Goal: Use online tool/utility: Utilize a website feature to perform a specific function

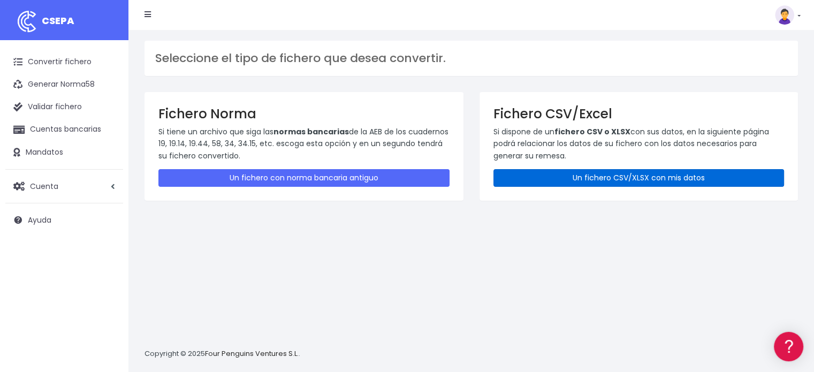
click at [583, 173] on link "Un fichero CSV/XLSX con mis datos" at bounding box center [639, 178] width 291 height 18
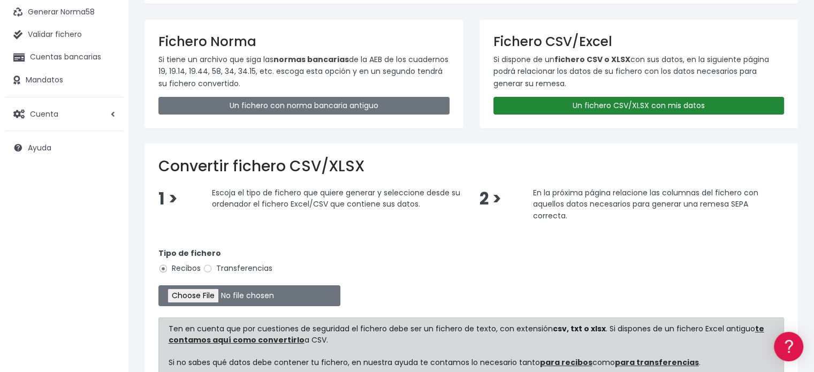
scroll to position [178, 0]
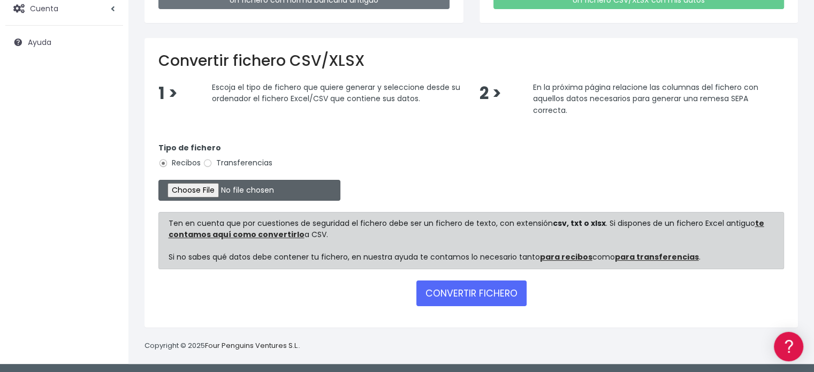
click at [201, 185] on input "file" at bounding box center [249, 190] width 182 height 21
type input "C:\fakepath\Remesa 001 sept25 SAPIENS.csv"
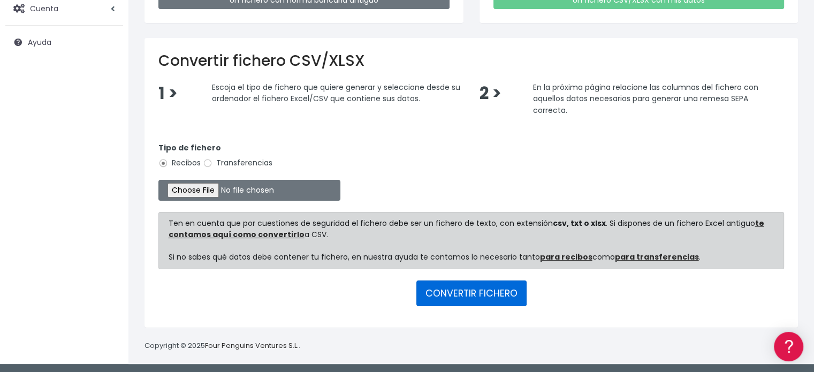
click at [473, 284] on button "CONVERTIR FICHERO" at bounding box center [472, 294] width 110 height 26
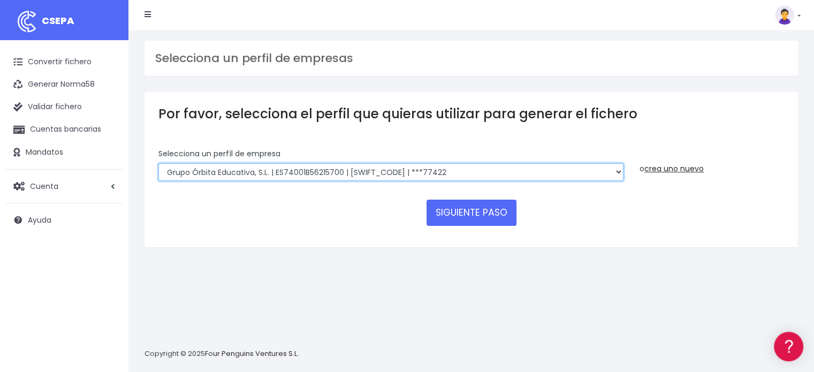
click at [465, 171] on select "Grupo Órbita Educativa, S.L. | ES74001B56215700 | BCOEESMM159 | ***77422" at bounding box center [390, 172] width 465 height 18
click at [158, 163] on select "Grupo Órbita Educativa, S.L. | ES74001B56215700 | BCOEESMM159 | ***77422" at bounding box center [390, 172] width 465 height 18
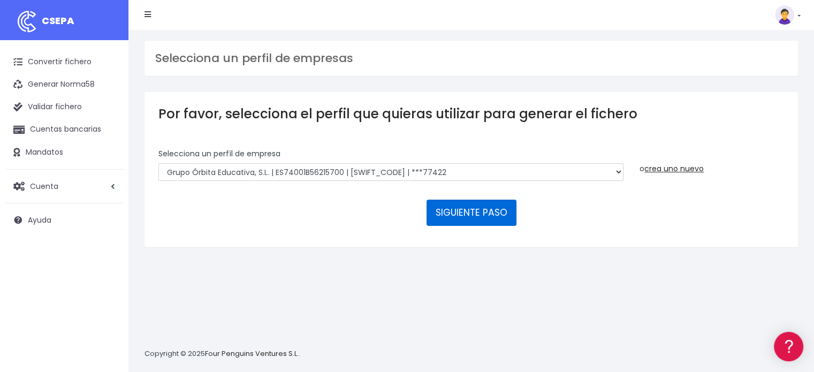
click at [450, 205] on button "SIGUIENTE PASO" at bounding box center [472, 213] width 90 height 26
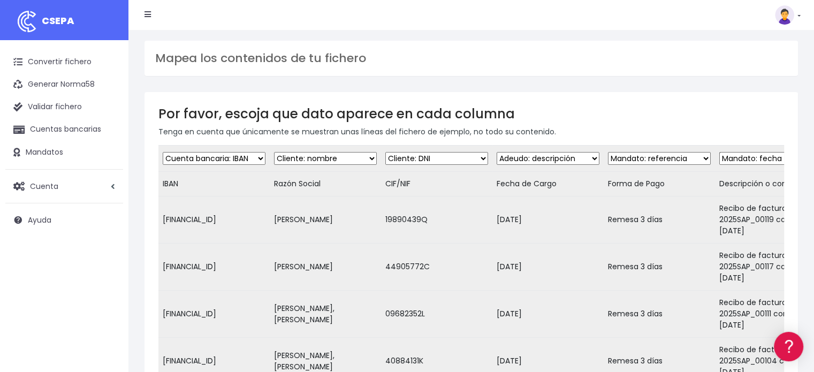
click at [546, 161] on select "Desechar campo Cliente: nombre Cliente: DNI Cliente: Email Cliente: Dirección C…" at bounding box center [548, 158] width 103 height 13
select select "date"
click at [497, 152] on select "Desechar campo Cliente: nombre Cliente: DNI Cliente: Email Cliente: Dirección C…" at bounding box center [548, 158] width 103 height 13
click at [661, 160] on select "Desechar campo Cliente: nombre Cliente: DNI Cliente: Email Cliente: Dirección C…" at bounding box center [659, 158] width 103 height 13
select select "dismiss"
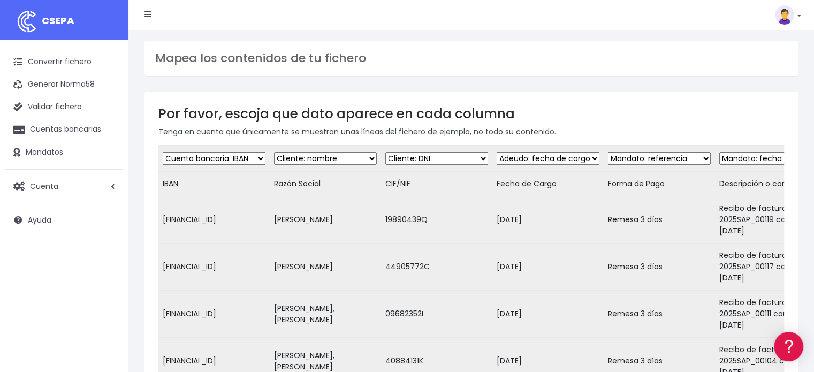
click at [608, 152] on select "Desechar campo Cliente: nombre Cliente: DNI Cliente: Email Cliente: Dirección C…" at bounding box center [659, 158] width 103 height 13
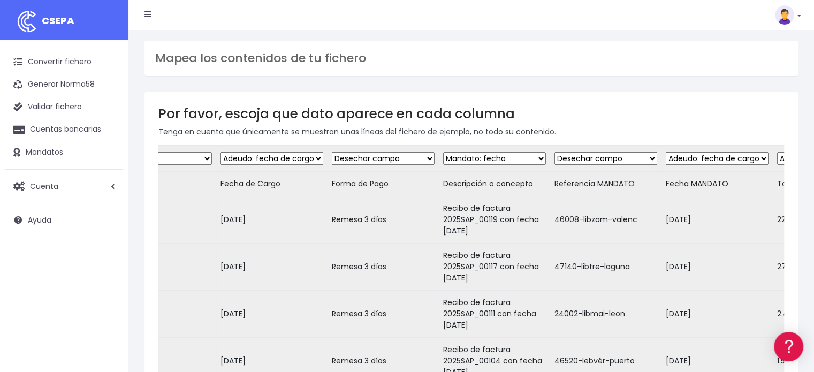
scroll to position [0, 283]
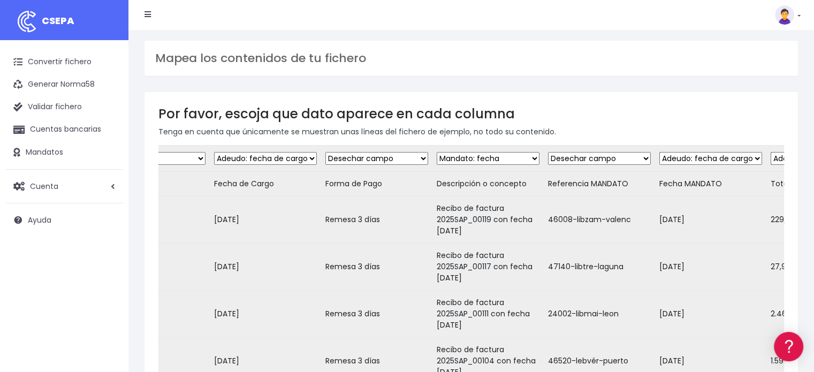
click at [511, 158] on select "Desechar campo Cliente: nombre Cliente: DNI Cliente: Email Cliente: Dirección C…" at bounding box center [488, 158] width 103 height 13
select select "description"
click at [437, 152] on select "Desechar campo Cliente: nombre Cliente: DNI Cliente: Email Cliente: Dirección C…" at bounding box center [488, 158] width 103 height 13
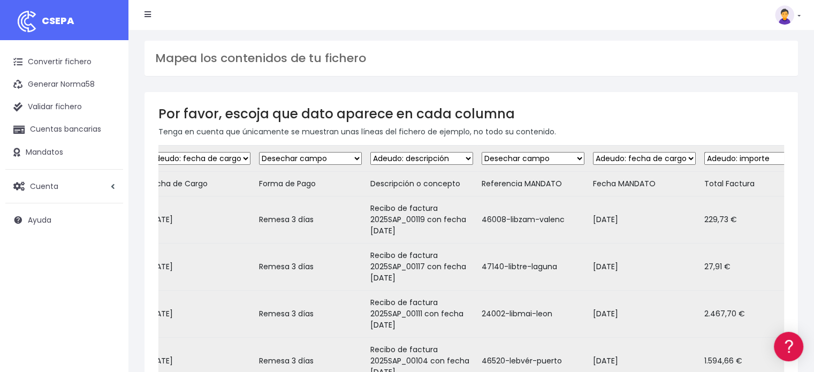
scroll to position [0, 352]
click at [545, 160] on select "Desechar campo Cliente: nombre Cliente: DNI Cliente: Email Cliente: Dirección C…" at bounding box center [530, 158] width 103 height 13
select select "mandate_reference"
click at [479, 152] on select "Desechar campo Cliente: nombre Cliente: DNI Cliente: Email Cliente: Dirección C…" at bounding box center [530, 158] width 103 height 13
click at [620, 157] on select "Desechar campo Cliente: nombre Cliente: DNI Cliente: Email Cliente: Dirección C…" at bounding box center [641, 158] width 103 height 13
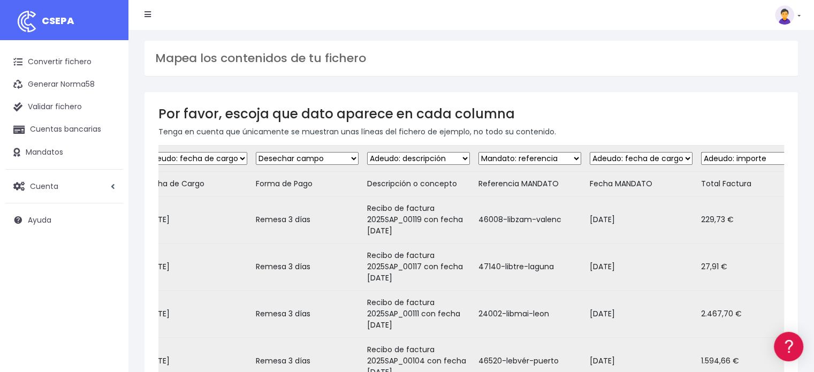
select select "mandate_signed_at"
click at [590, 152] on select "Desechar campo Cliente: nombre Cliente: DNI Cliente: Email Cliente: Dirección C…" at bounding box center [641, 158] width 103 height 13
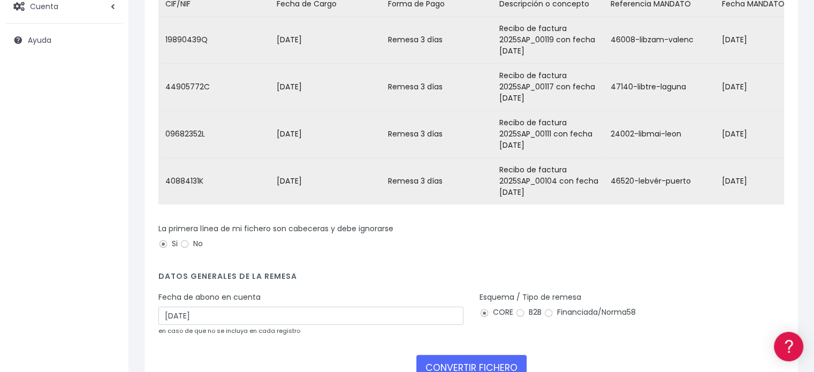
scroll to position [182, 0]
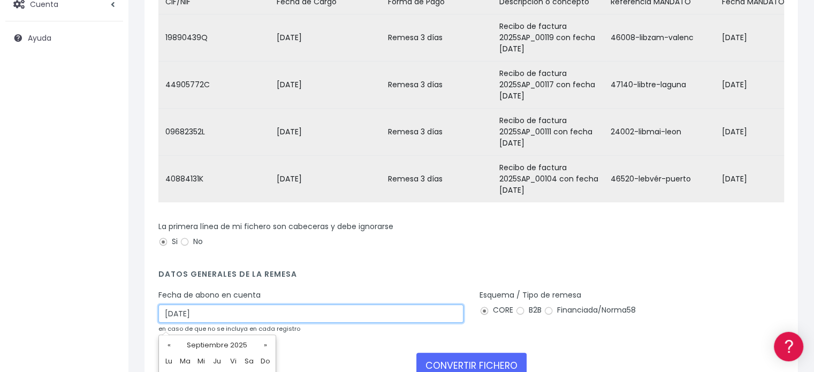
click at [188, 323] on input "[DATE]" at bounding box center [310, 314] width 305 height 18
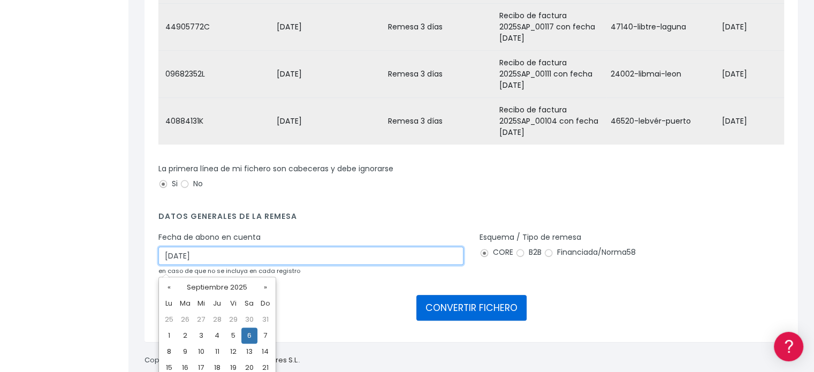
scroll to position [278, 0]
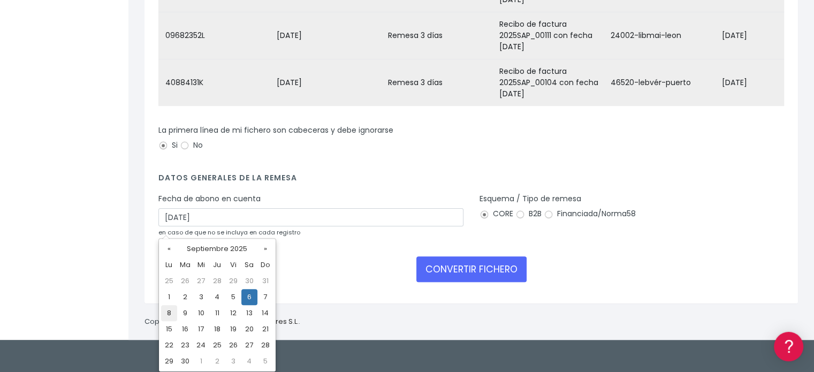
click at [170, 314] on td "8" at bounding box center [169, 313] width 16 height 16
type input "[DATE]"
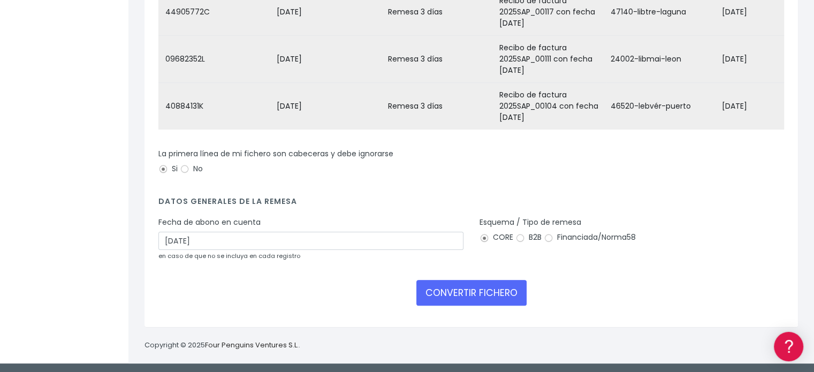
scroll to position [262, 0]
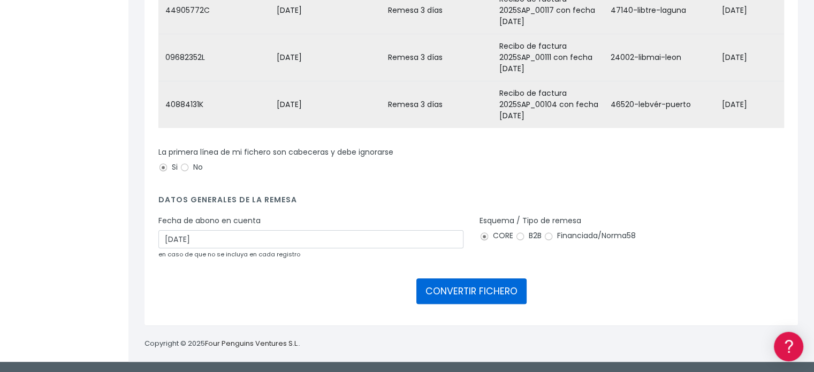
click at [486, 293] on button "CONVERTIR FICHERO" at bounding box center [472, 291] width 110 height 26
